Goal: Navigation & Orientation: Find specific page/section

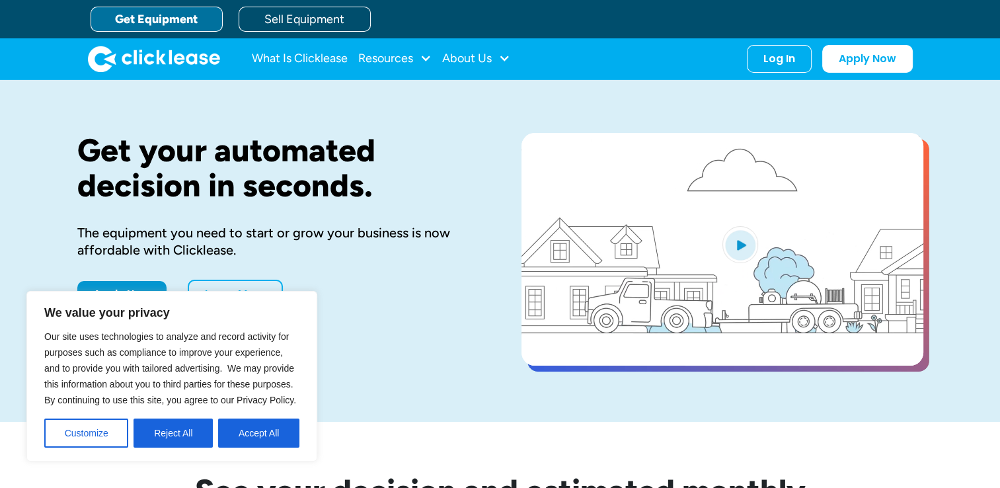
click at [373, 214] on div "Get your automated decision in seconds. The equipment you need to start or grow…" at bounding box center [278, 251] width 402 height 236
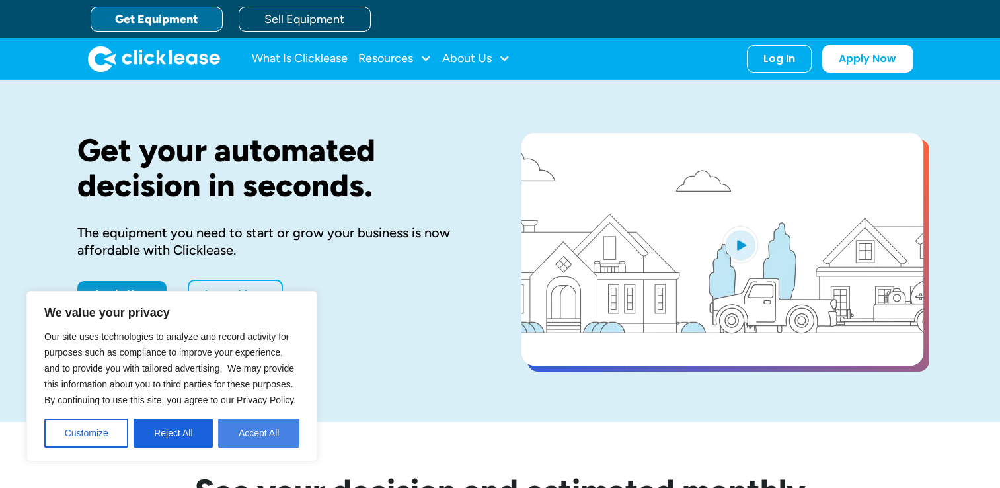
click at [255, 438] on button "Accept All" at bounding box center [258, 433] width 81 height 29
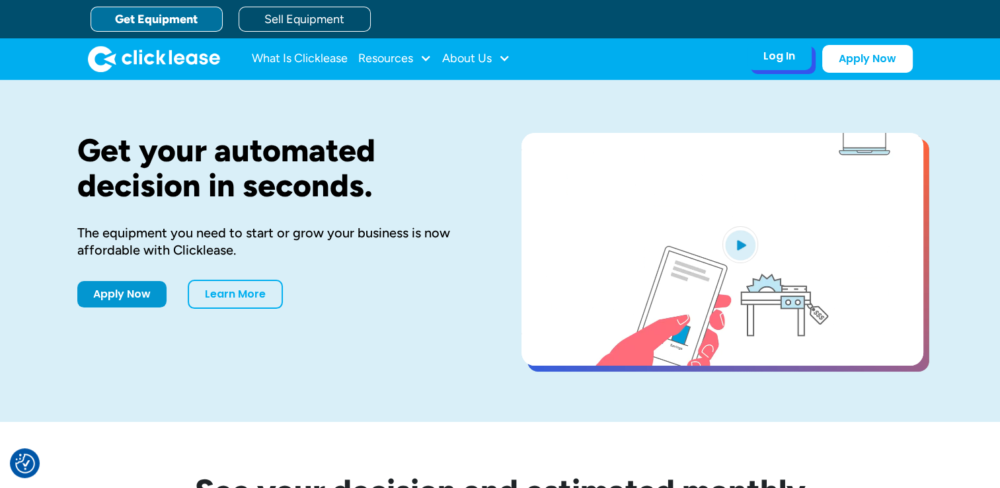
click at [780, 61] on div "Log In" at bounding box center [780, 56] width 32 height 13
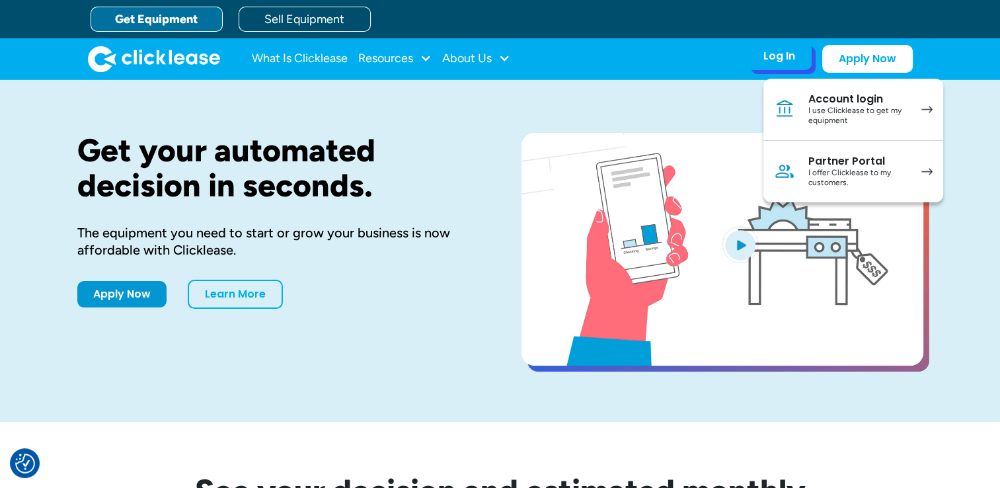
click at [838, 106] on div "I use Clicklease to get my equipment" at bounding box center [859, 116] width 100 height 20
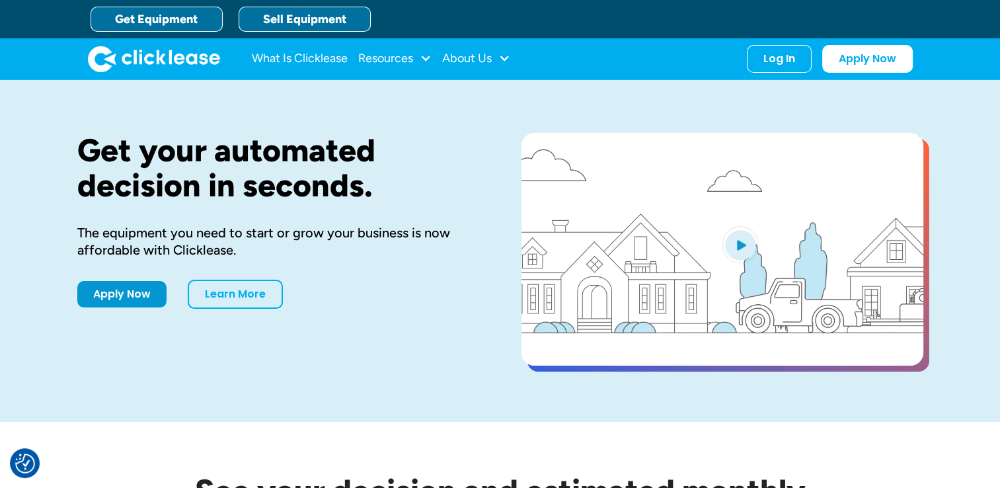
click at [296, 15] on link "Sell Equipment" at bounding box center [305, 19] width 132 height 25
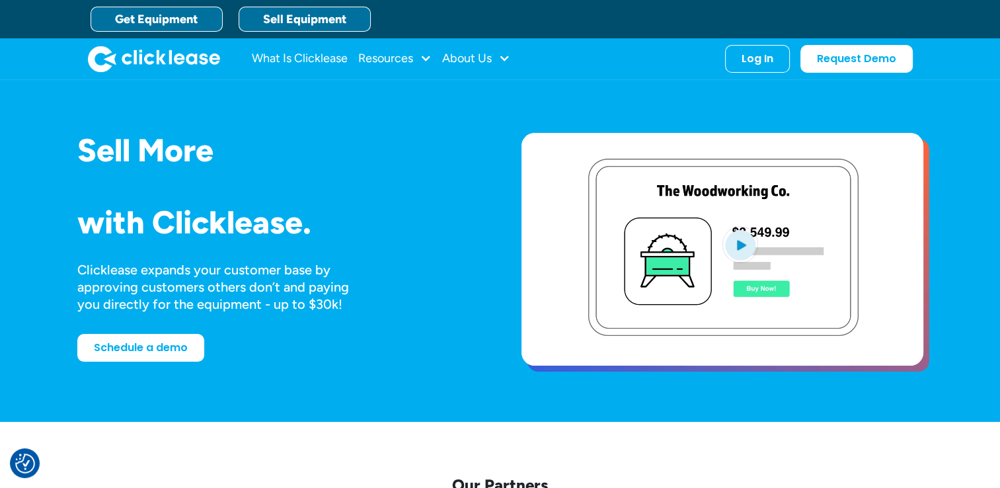
click at [147, 25] on link "Get Equipment" at bounding box center [157, 19] width 132 height 25
